Goal: Information Seeking & Learning: Check status

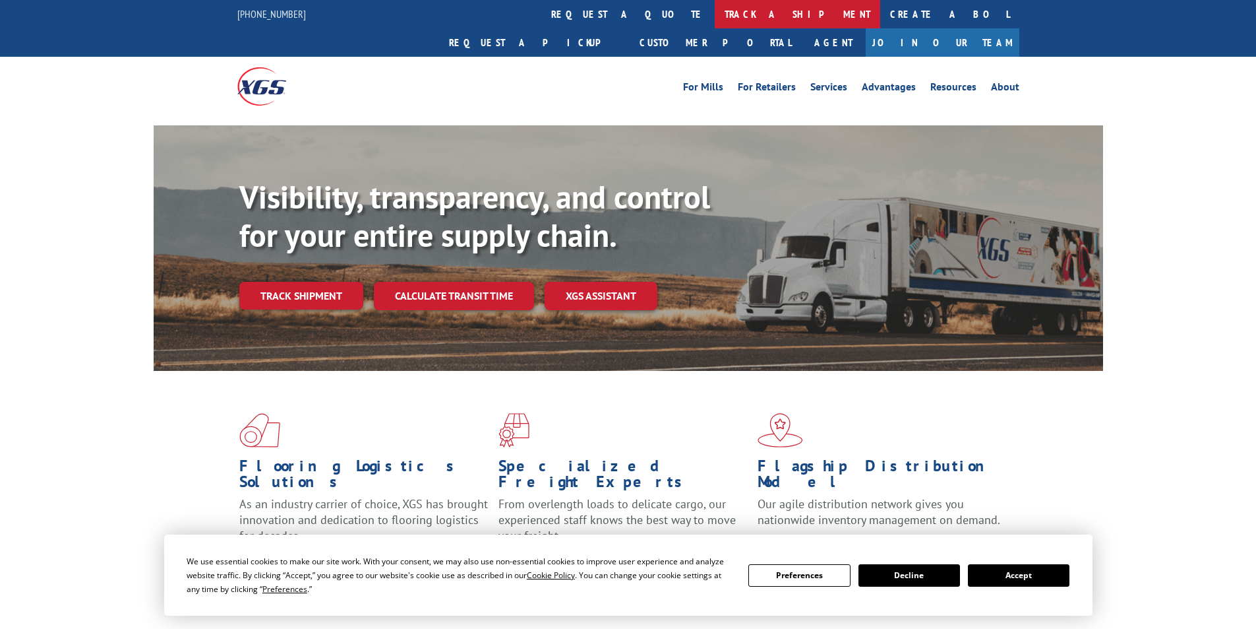
click at [715, 16] on link "track a shipment" at bounding box center [798, 14] width 166 height 28
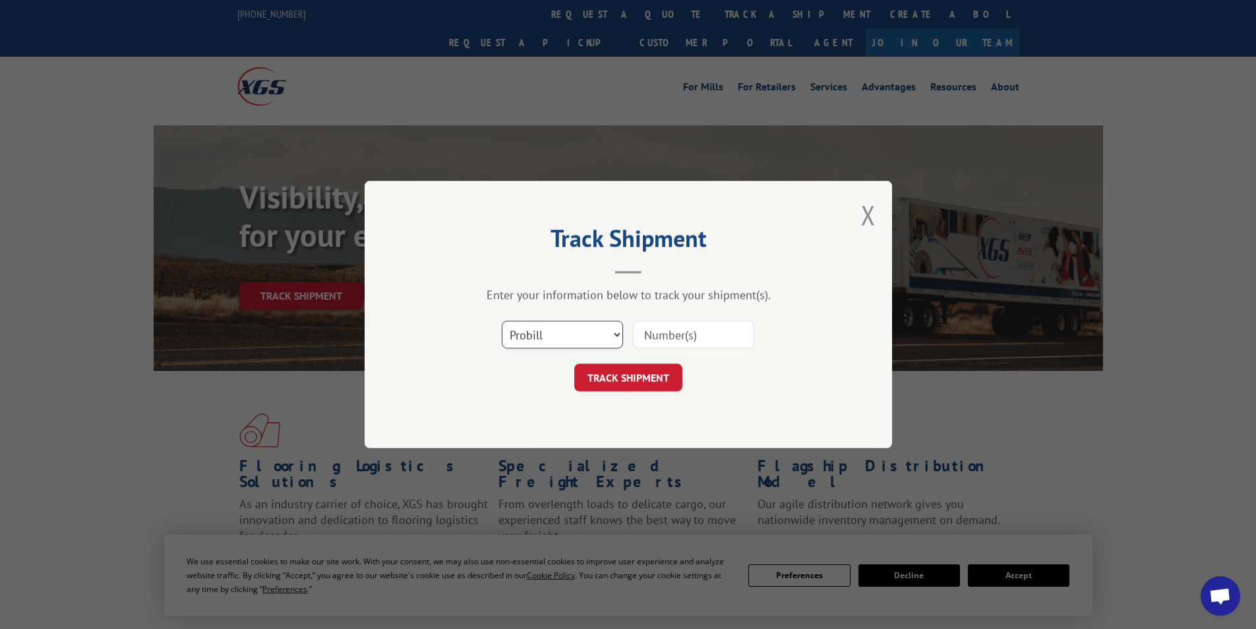
click at [616, 339] on select "Select category... Probill BOL PO" at bounding box center [562, 335] width 121 height 28
select select "bol"
click at [502, 321] on select "Select category... Probill BOL PO" at bounding box center [562, 335] width 121 height 28
click at [664, 341] on input at bounding box center [693, 335] width 121 height 28
paste input "244327"
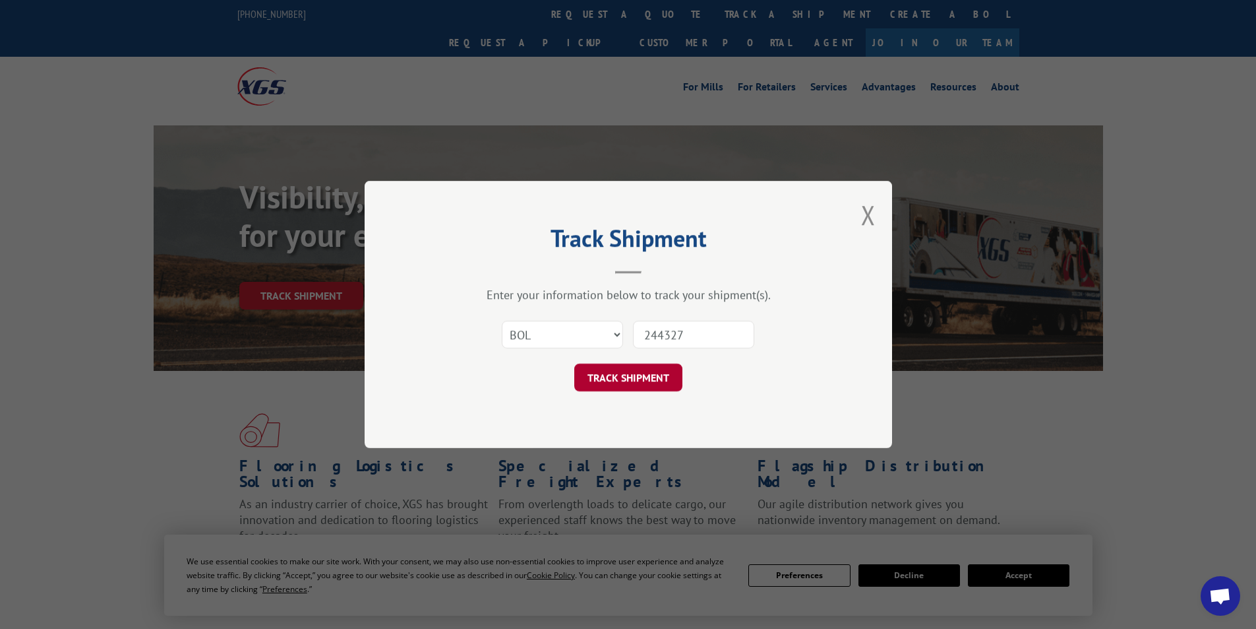
type input "244327"
click at [639, 383] on button "TRACK SHIPMENT" at bounding box center [628, 377] width 108 height 28
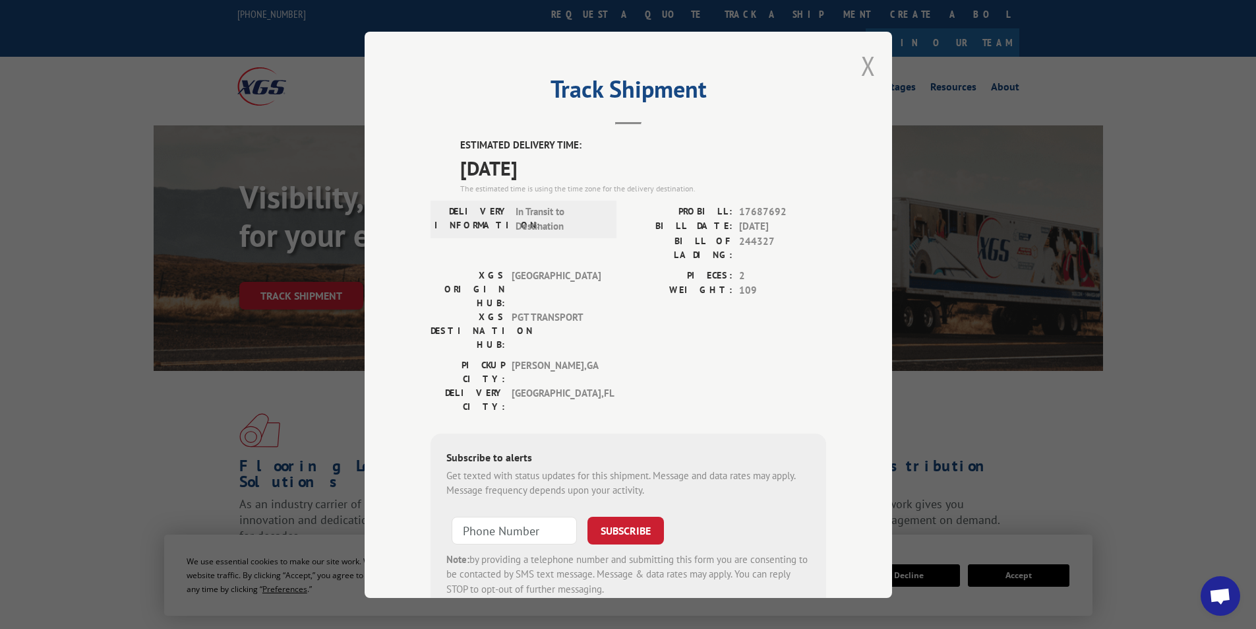
click at [861, 57] on button "Close modal" at bounding box center [868, 65] width 15 height 35
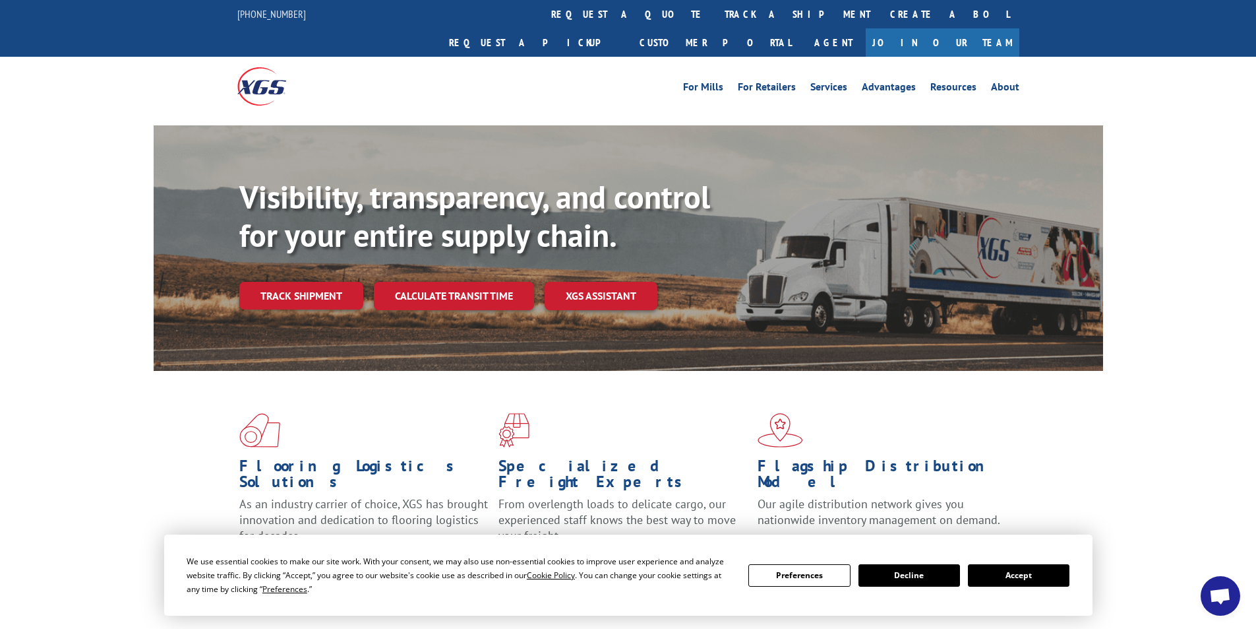
click at [1034, 569] on button "Accept" at bounding box center [1019, 575] width 102 height 22
